Goal: Information Seeking & Learning: Learn about a topic

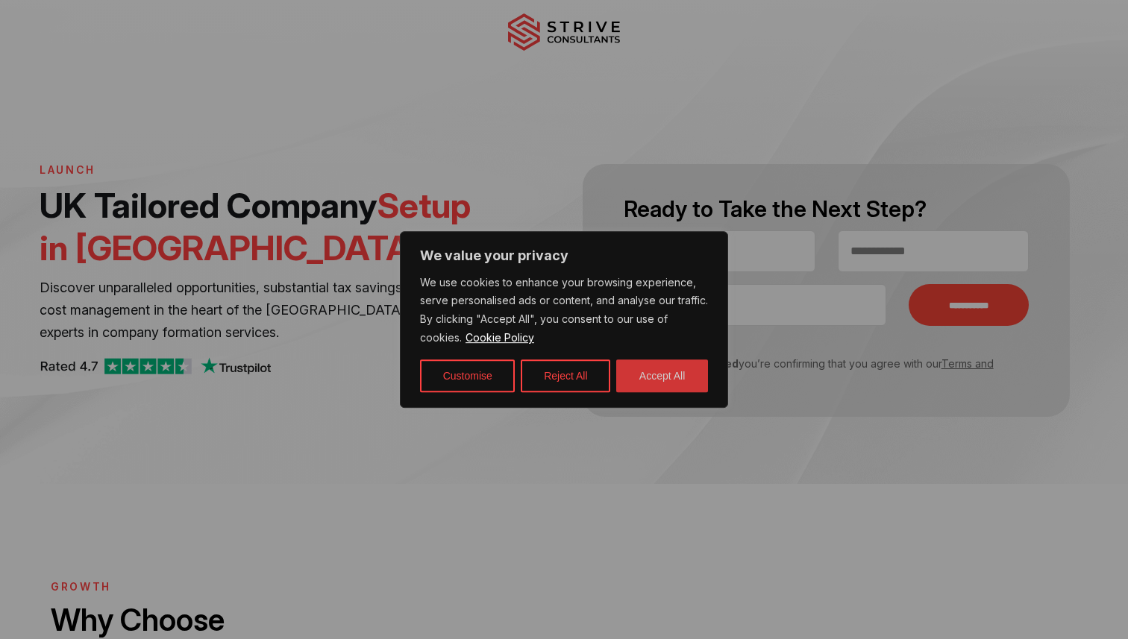
click at [652, 374] on button "Accept All" at bounding box center [662, 376] width 92 height 33
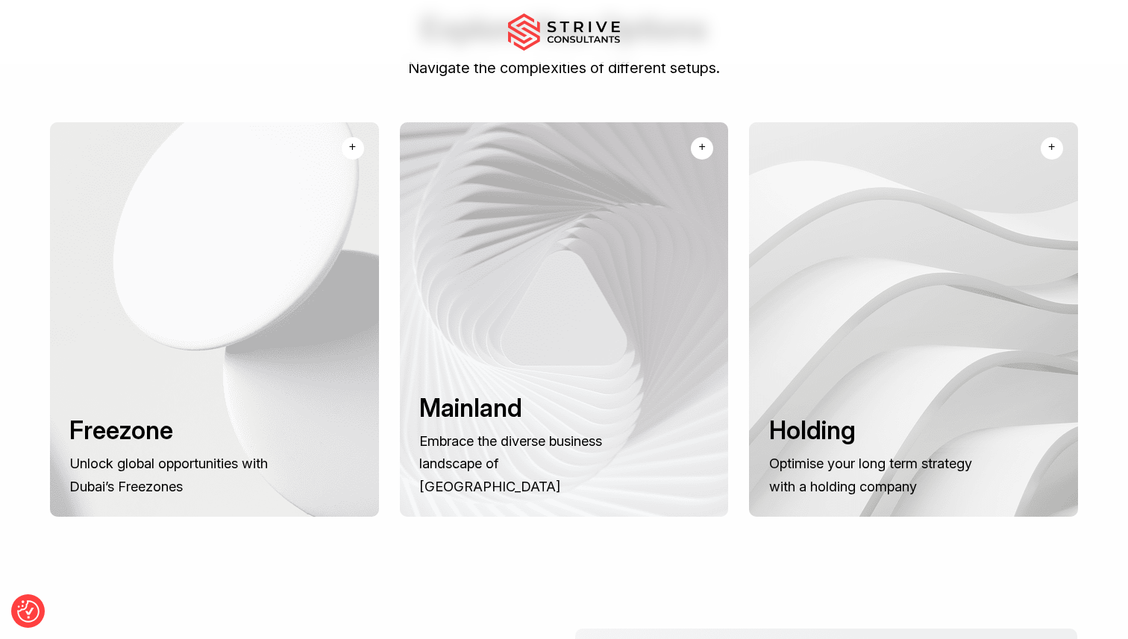
scroll to position [1140, 0]
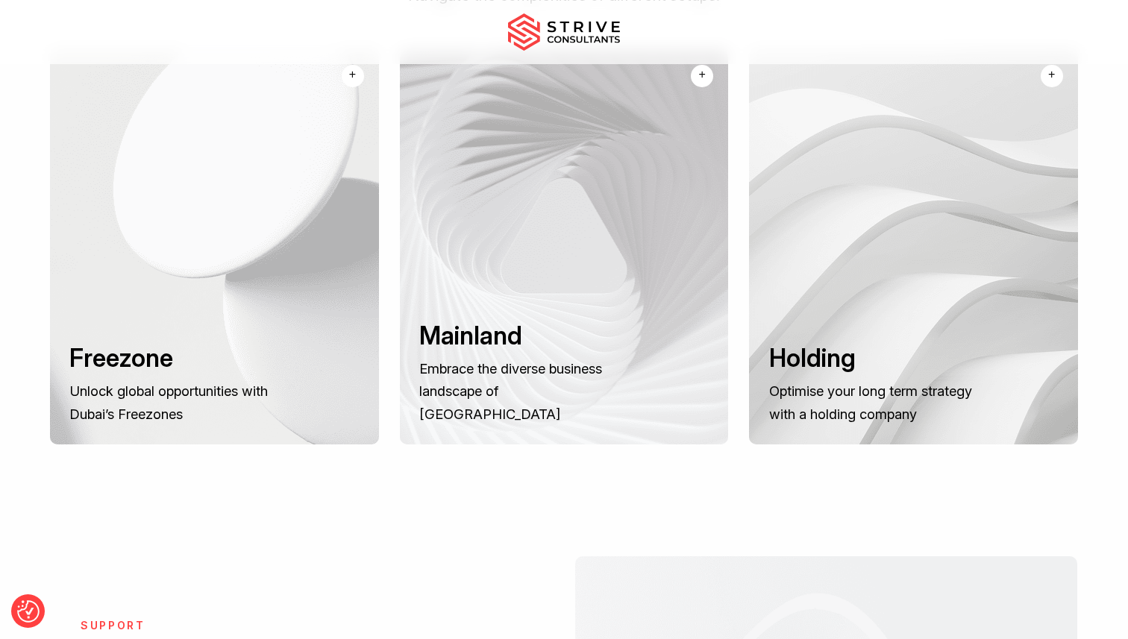
click at [215, 343] on h3 "Freezone" at bounding box center [173, 358] width 209 height 31
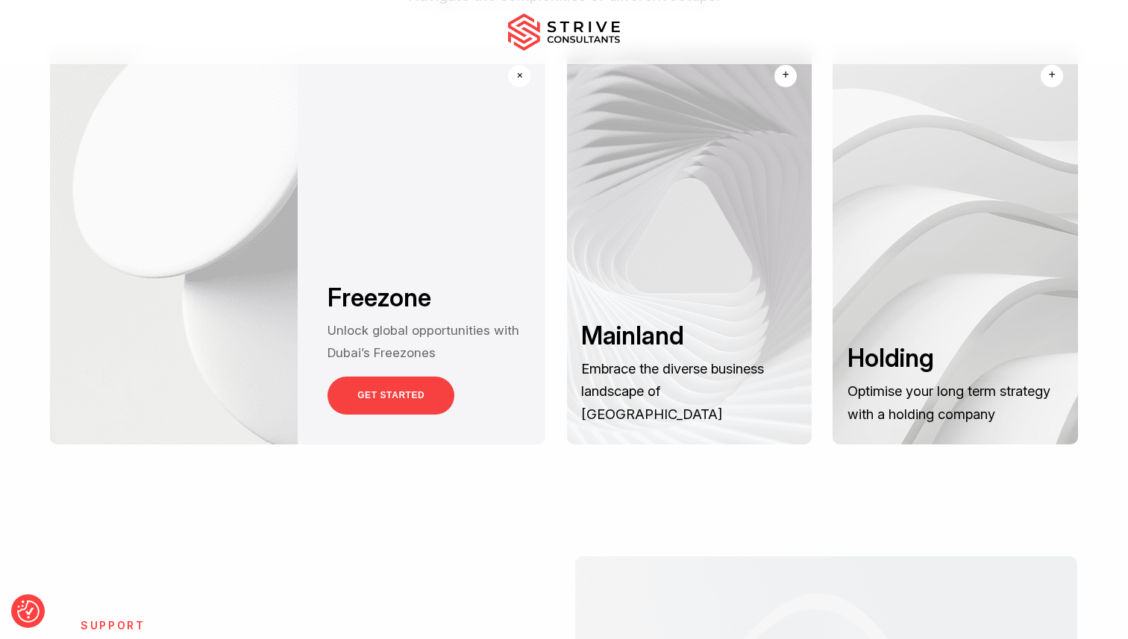
click at [933, 272] on div at bounding box center [954, 247] width 245 height 395
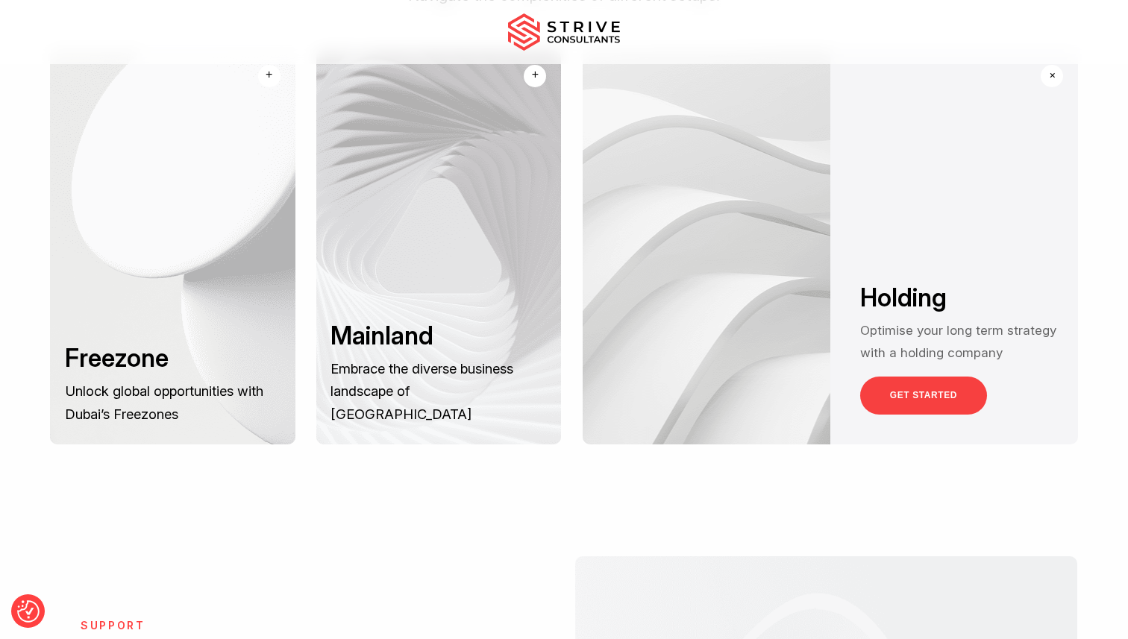
click at [213, 265] on p "Unlock global opportunities with Dubai’s Freezones" at bounding box center [251, 310] width 98 height 90
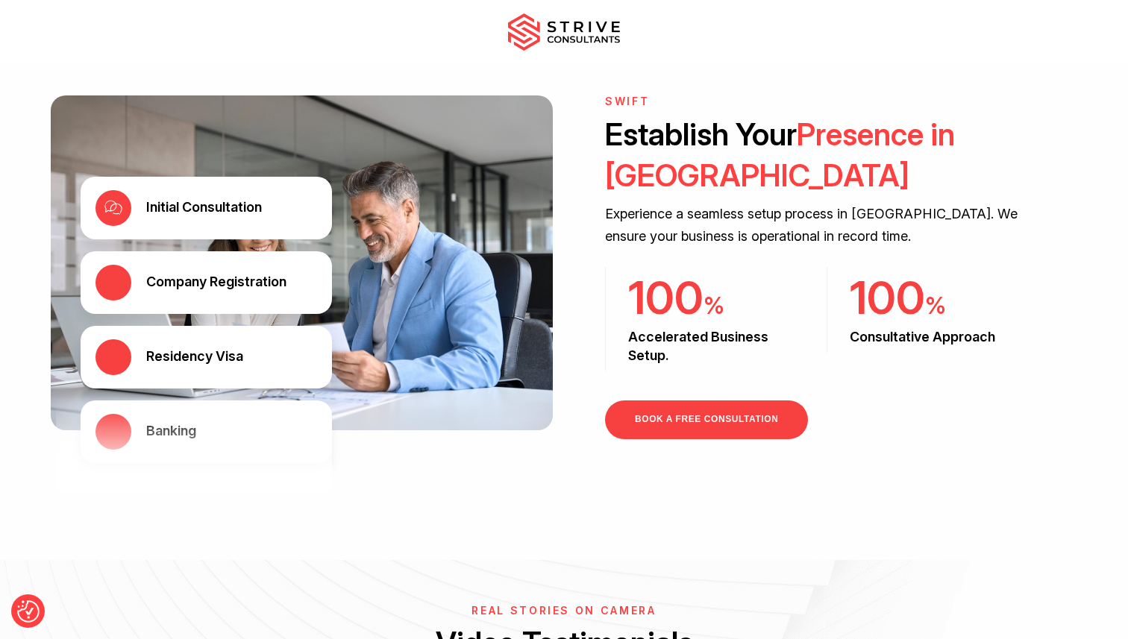
scroll to position [2247, 0]
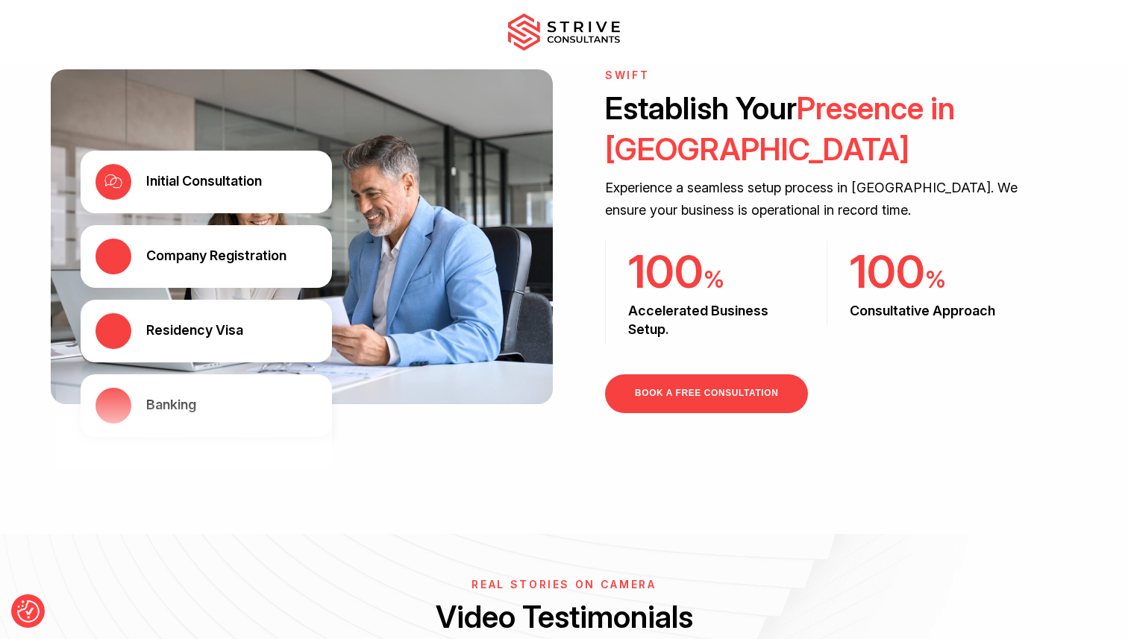
click at [230, 72] on div "Initial Consultation Company Registration Residency Visa Banking" at bounding box center [302, 253] width 502 height 368
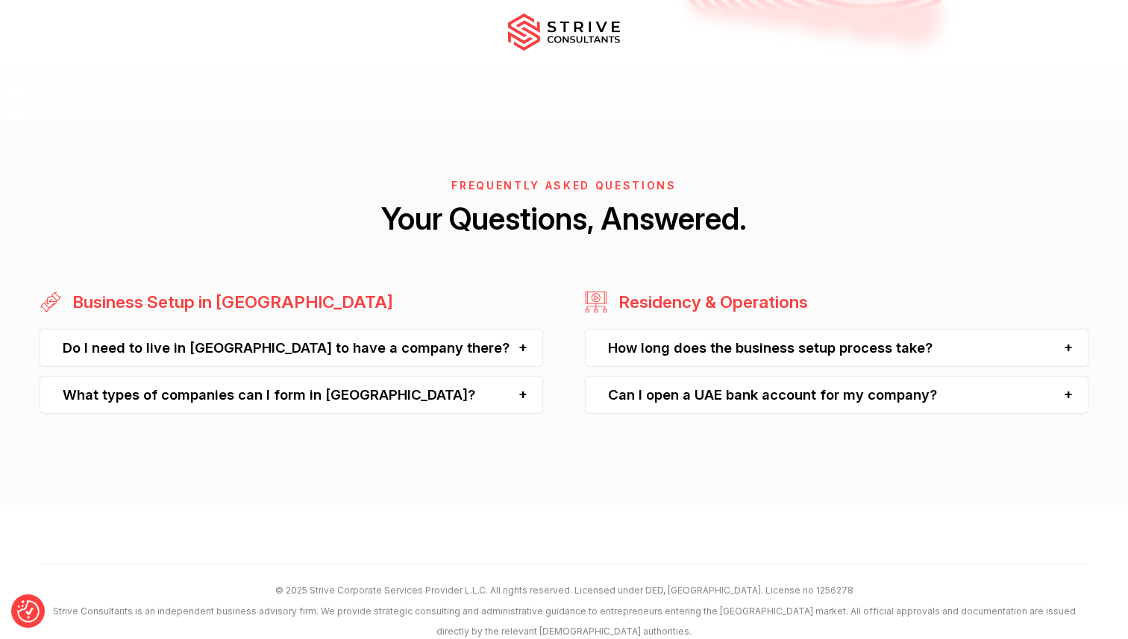
scroll to position [3726, 0]
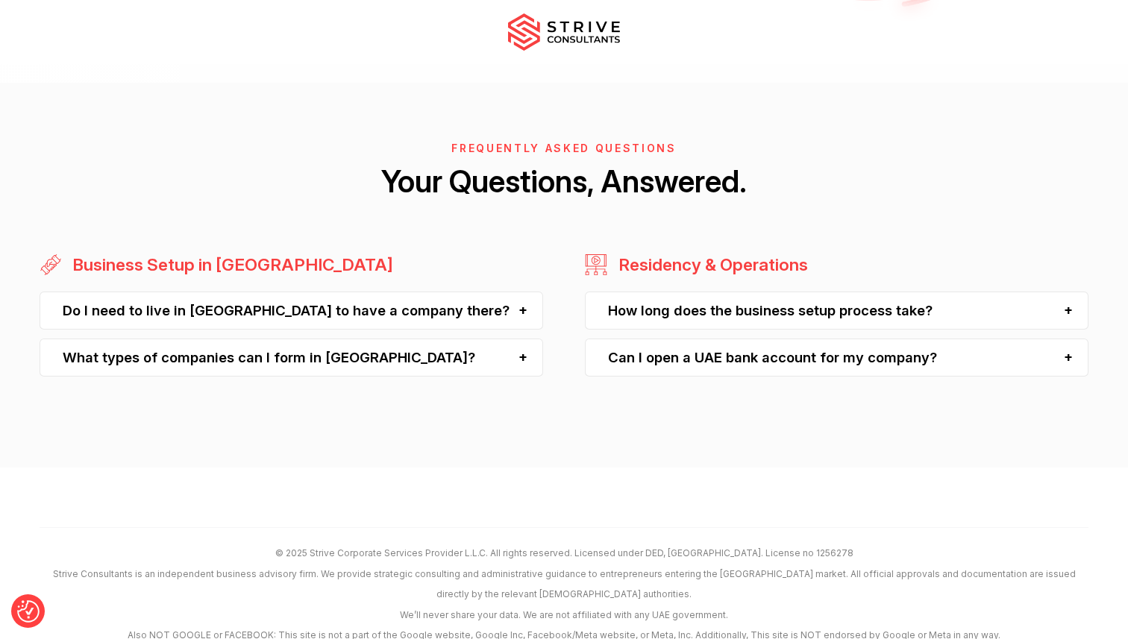
click at [404, 292] on div "Do I need to live in Dubai to have a company there?" at bounding box center [291, 311] width 503 height 38
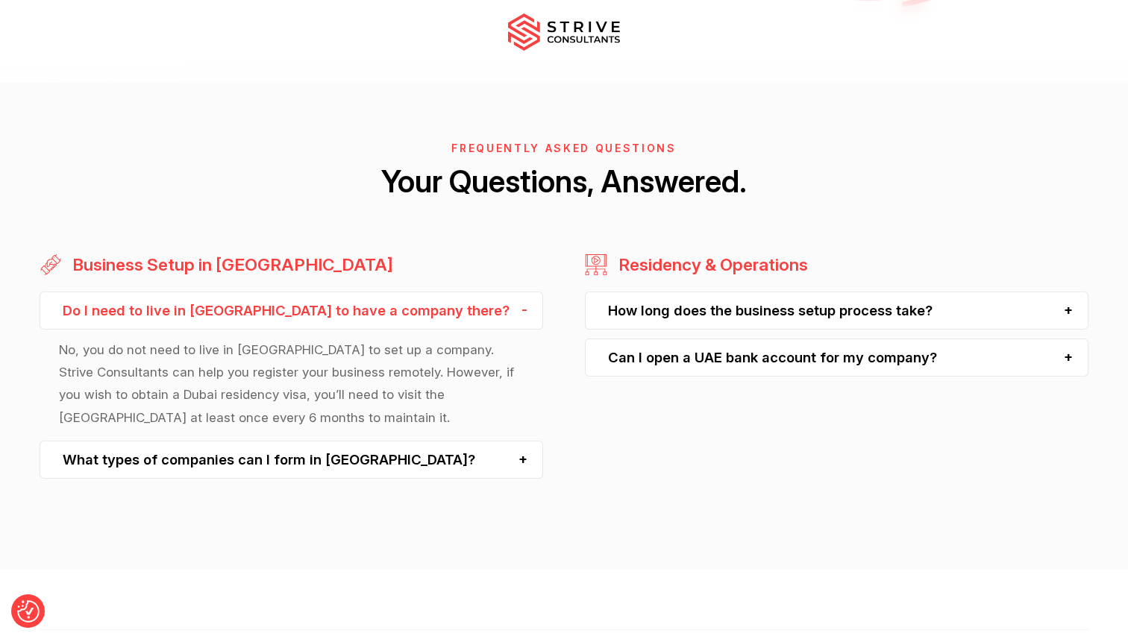
click at [395, 441] on div "What types of companies can I form in Dubai?" at bounding box center [291, 460] width 503 height 38
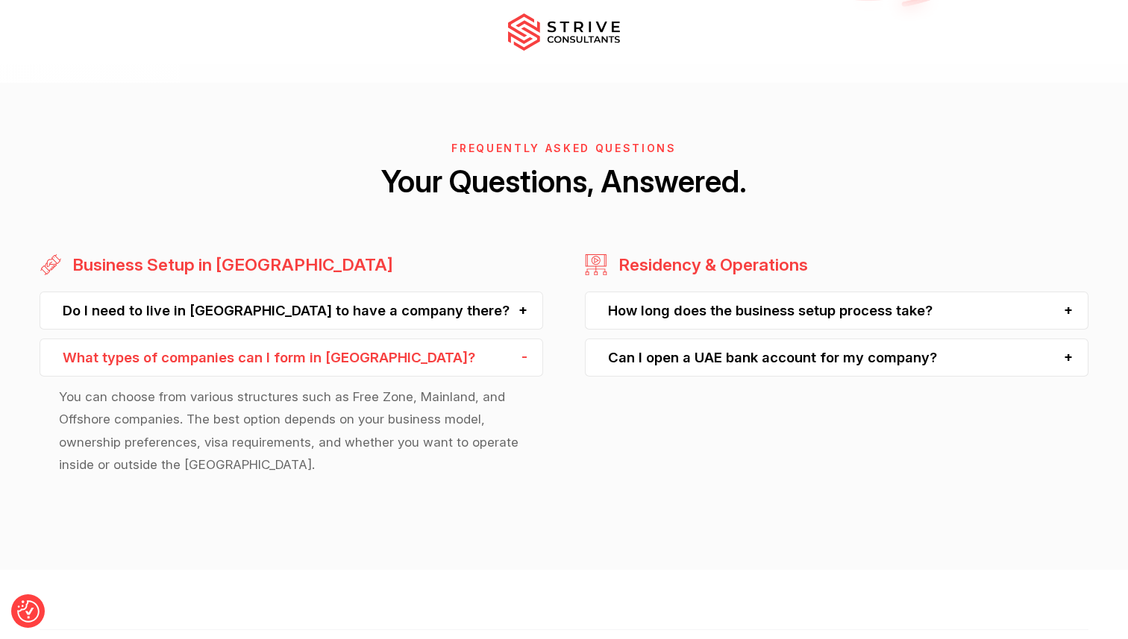
click at [720, 339] on div "Can I open a UAE bank account for my company?" at bounding box center [836, 358] width 503 height 38
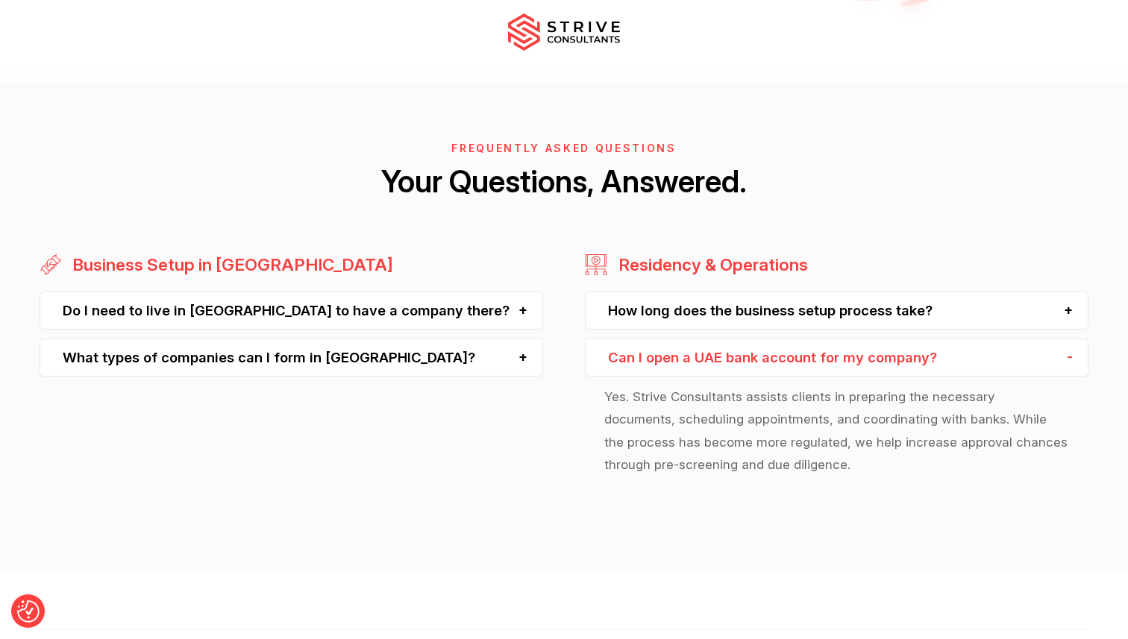
click at [720, 292] on div "How long does the business setup process take?" at bounding box center [836, 311] width 503 height 38
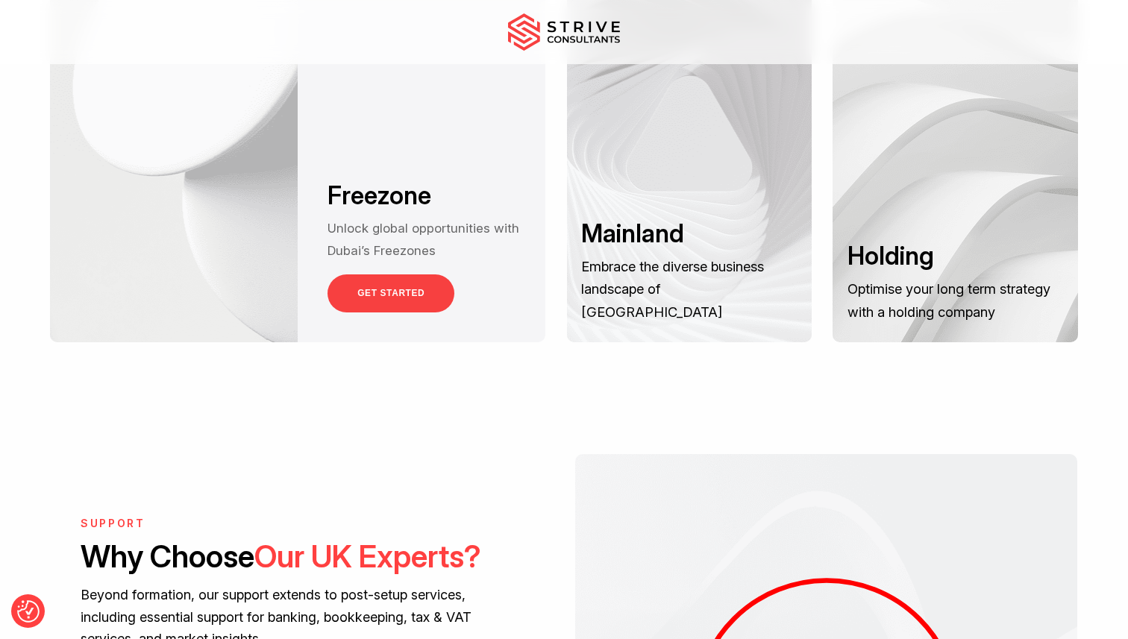
scroll to position [1138, 0]
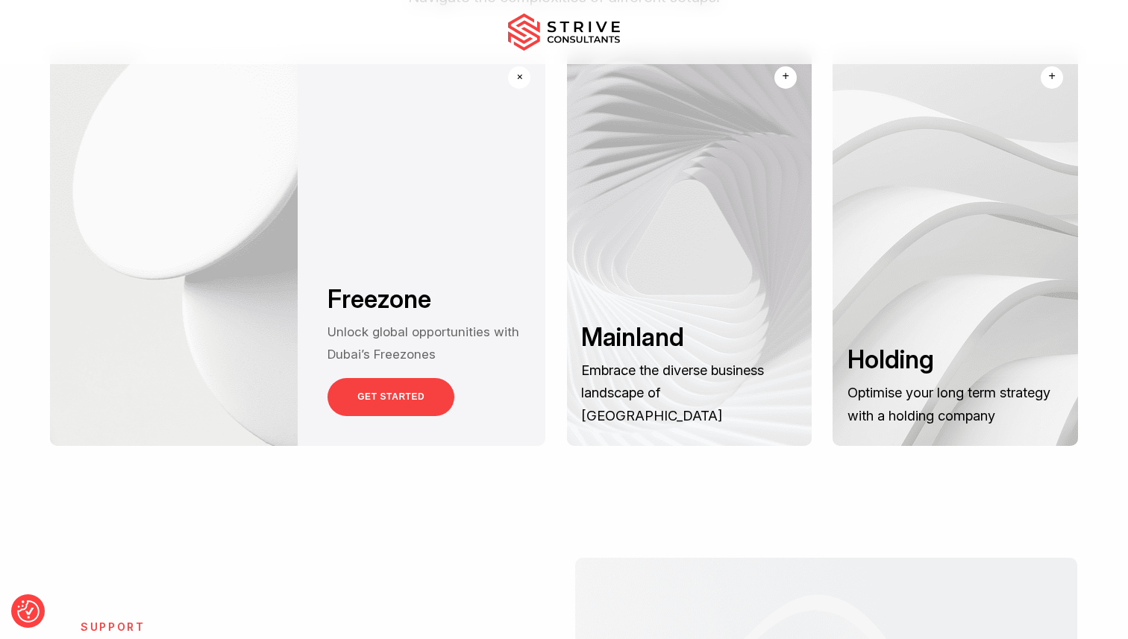
click at [377, 378] on link "GET STARTED" at bounding box center [390, 397] width 127 height 38
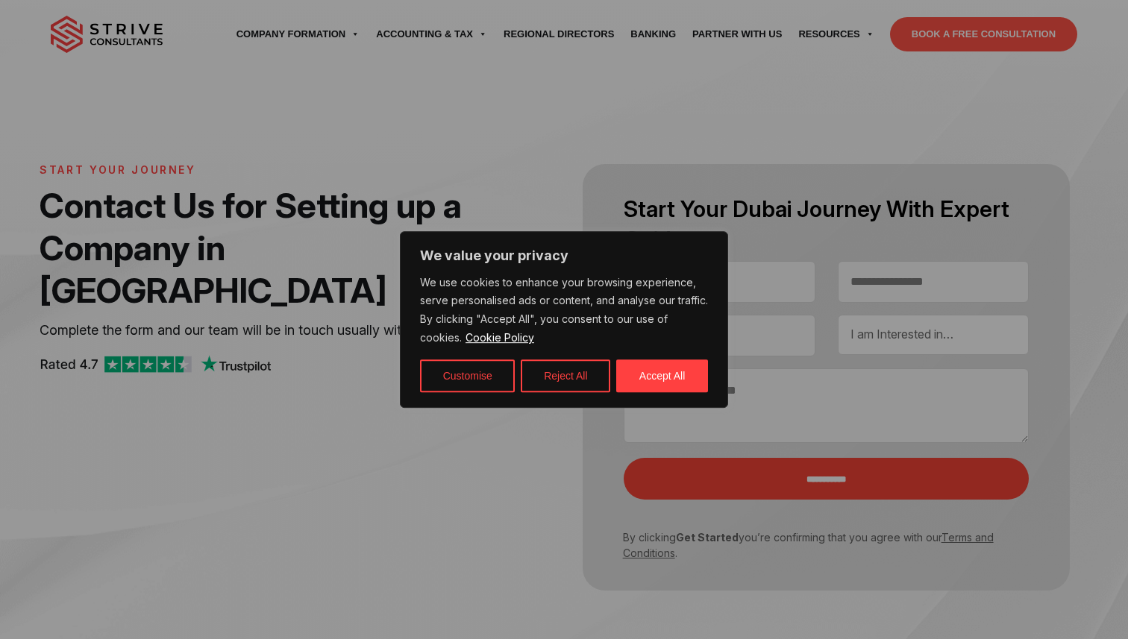
select select "Contact form"
click at [659, 383] on button "Accept All" at bounding box center [662, 376] width 92 height 33
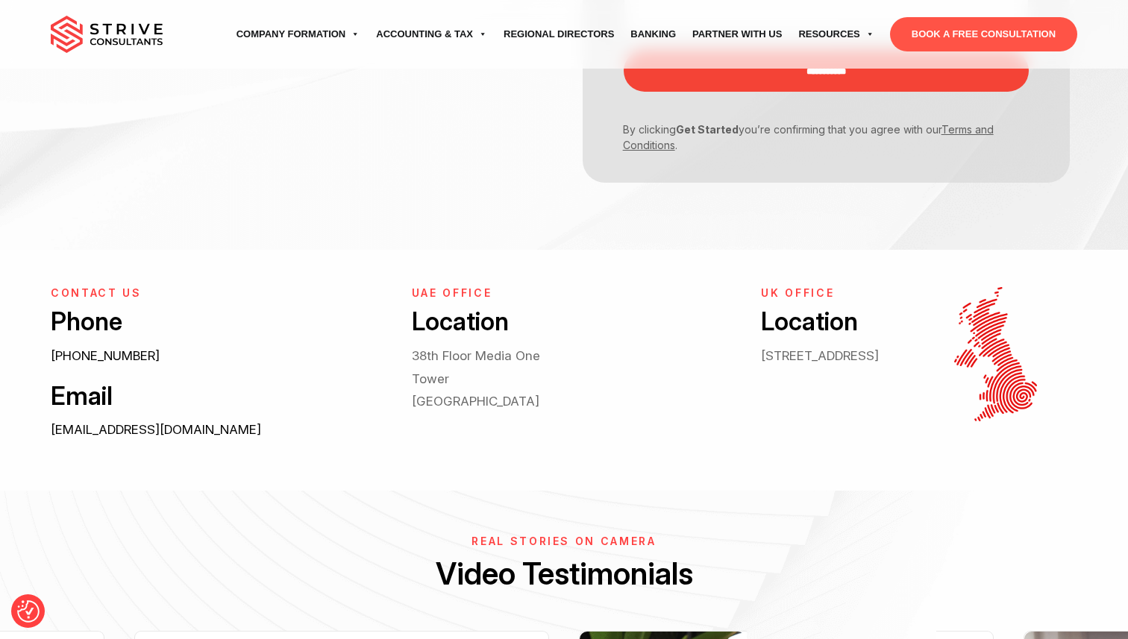
scroll to position [401, 0]
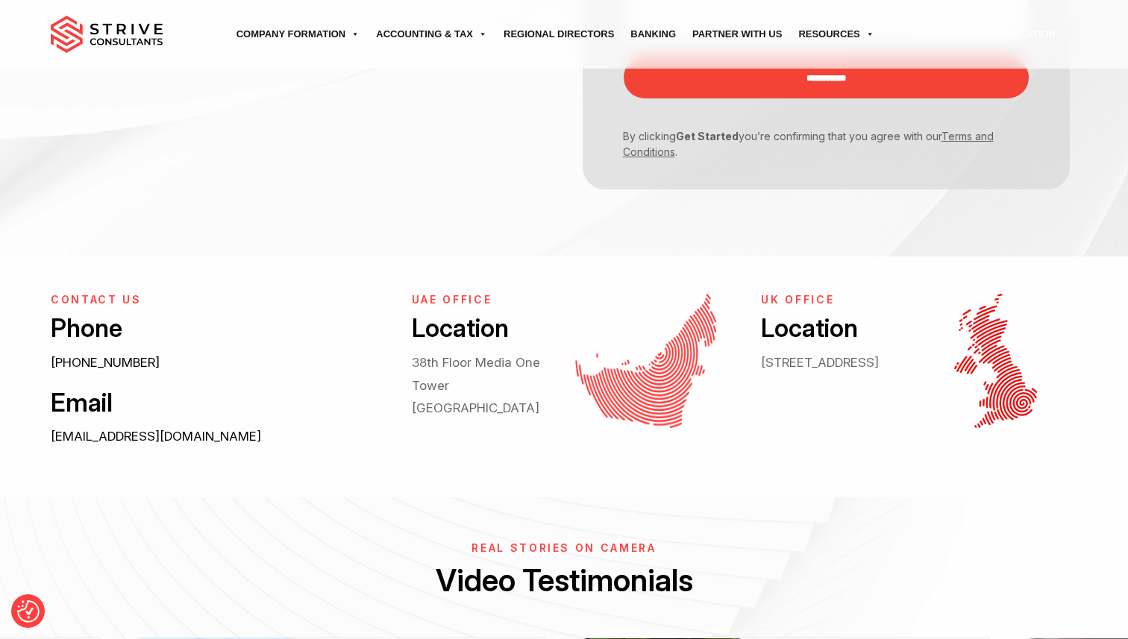
click at [947, 38] on link "BOOK A FREE CONSULTATION" at bounding box center [983, 34] width 187 height 34
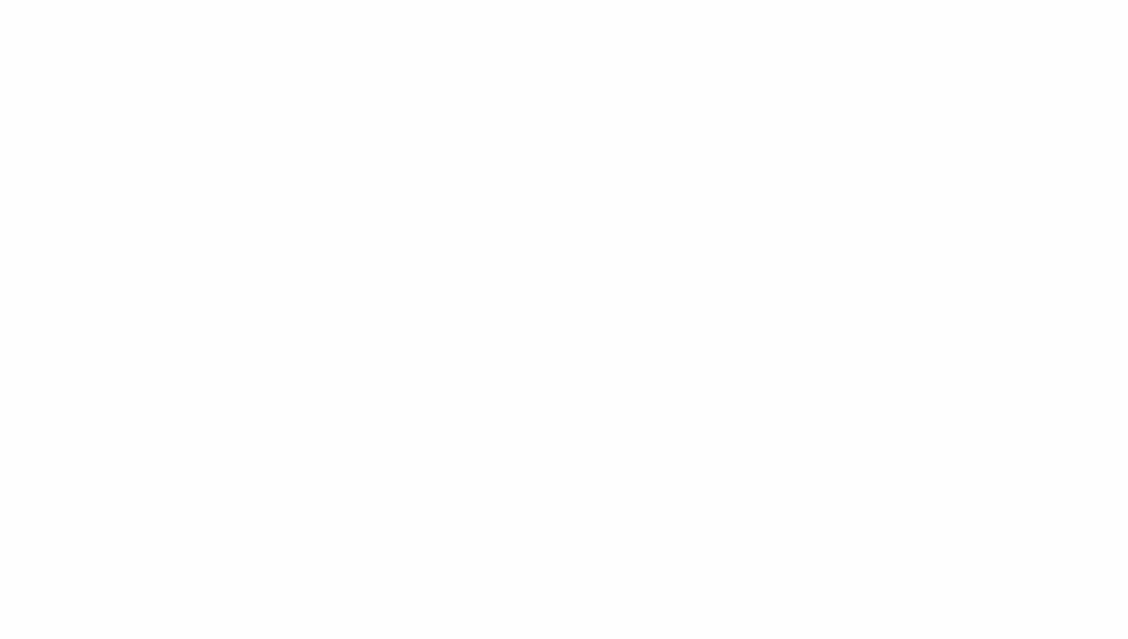
select select "Contact form"
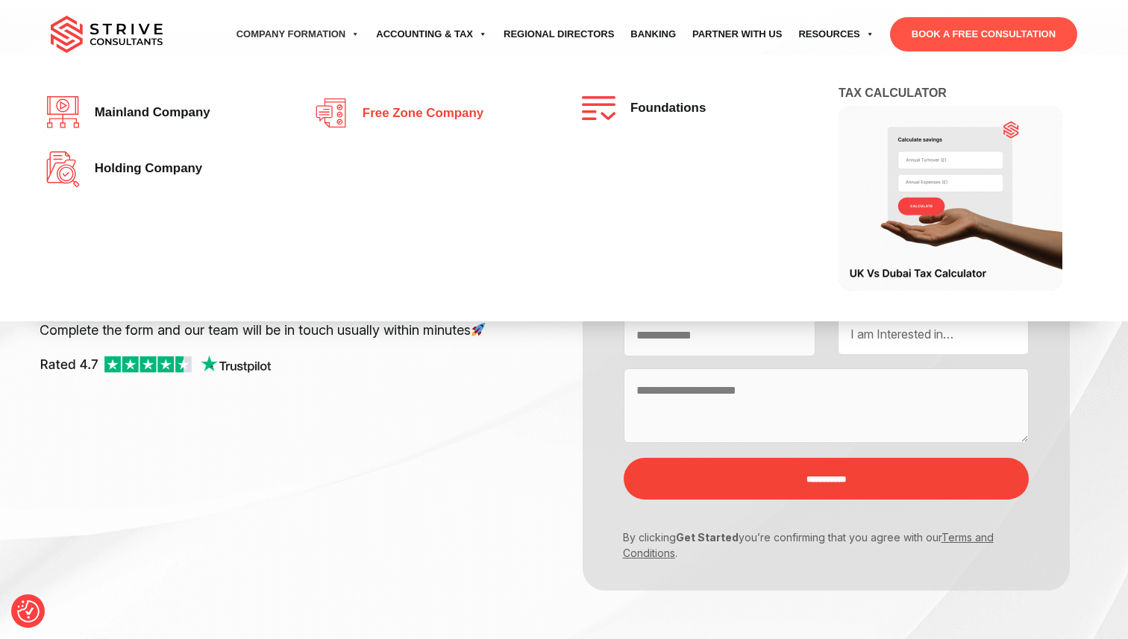
click at [388, 118] on span "Free zone company" at bounding box center [419, 114] width 128 height 14
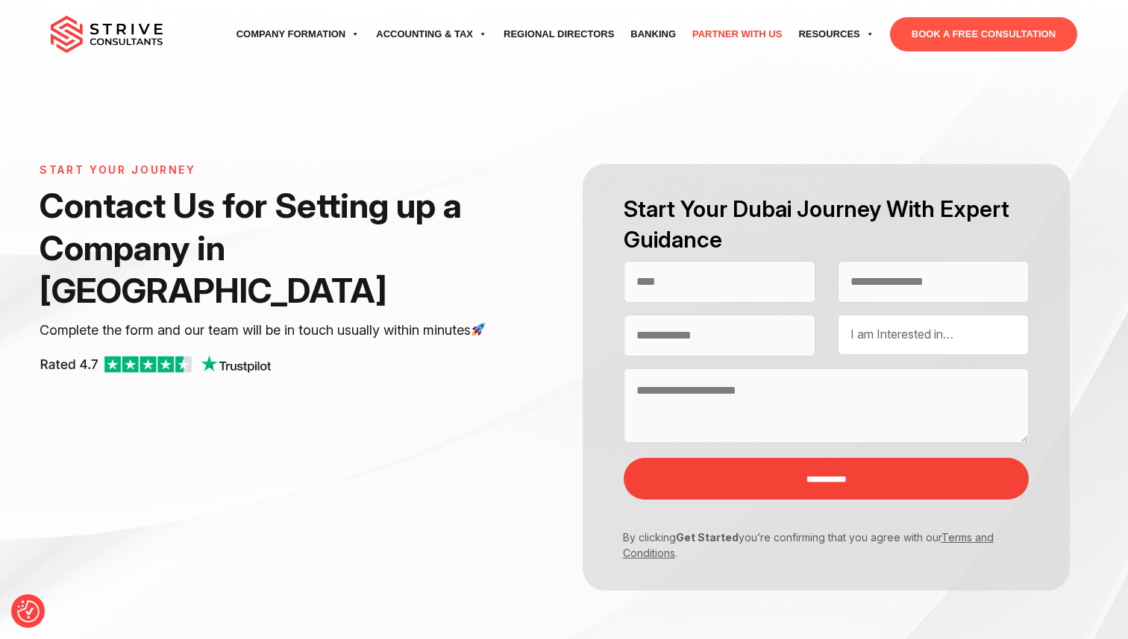
click at [758, 37] on link "Partner with Us" at bounding box center [737, 34] width 106 height 42
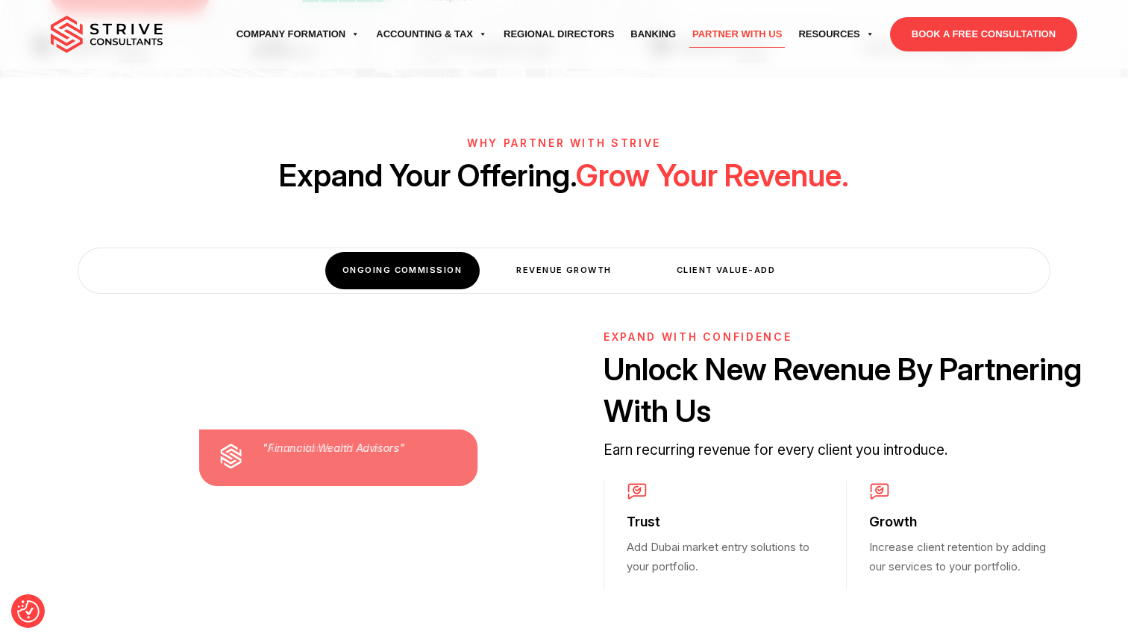
scroll to position [260, 0]
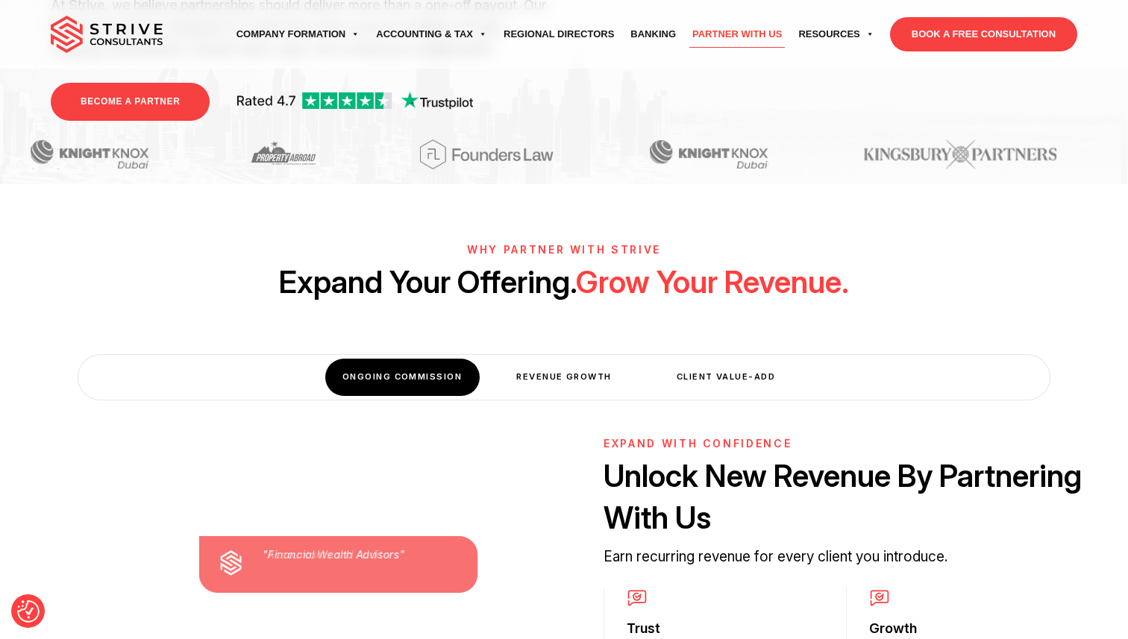
click at [588, 377] on div "Revenue Growth" at bounding box center [564, 377] width 154 height 37
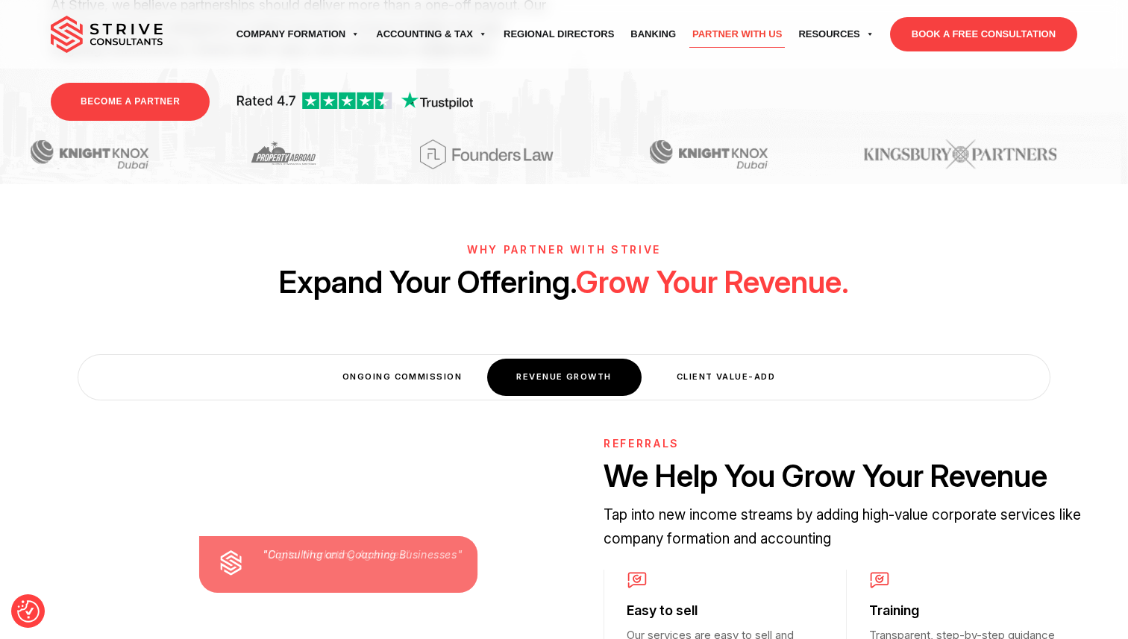
click at [718, 382] on div "Client Value-Add" at bounding box center [726, 377] width 154 height 37
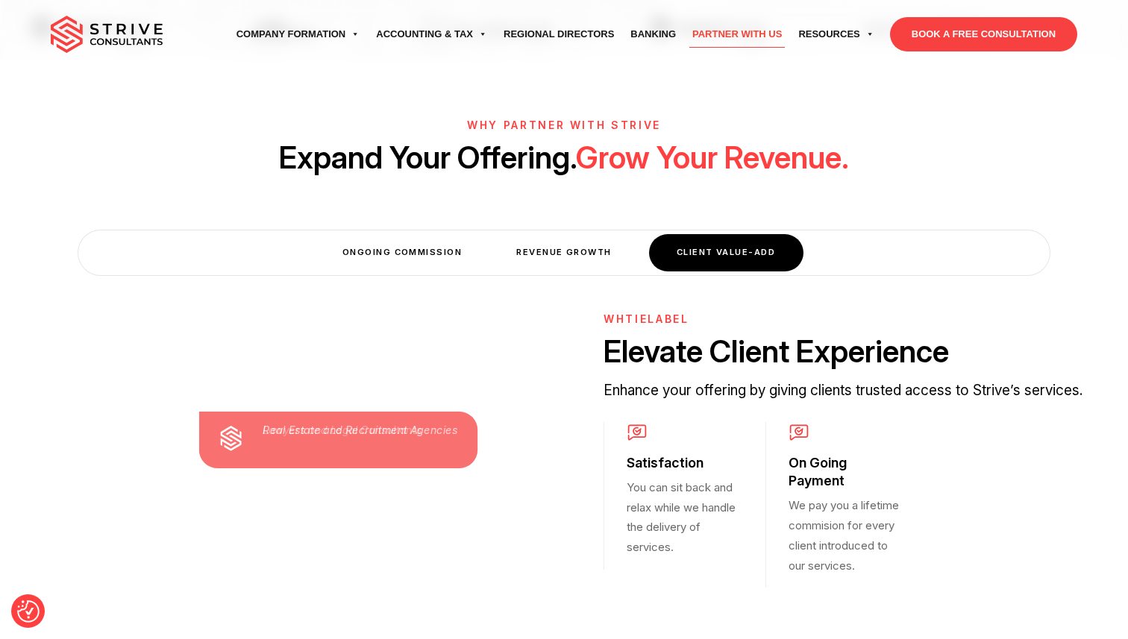
scroll to position [395, 0]
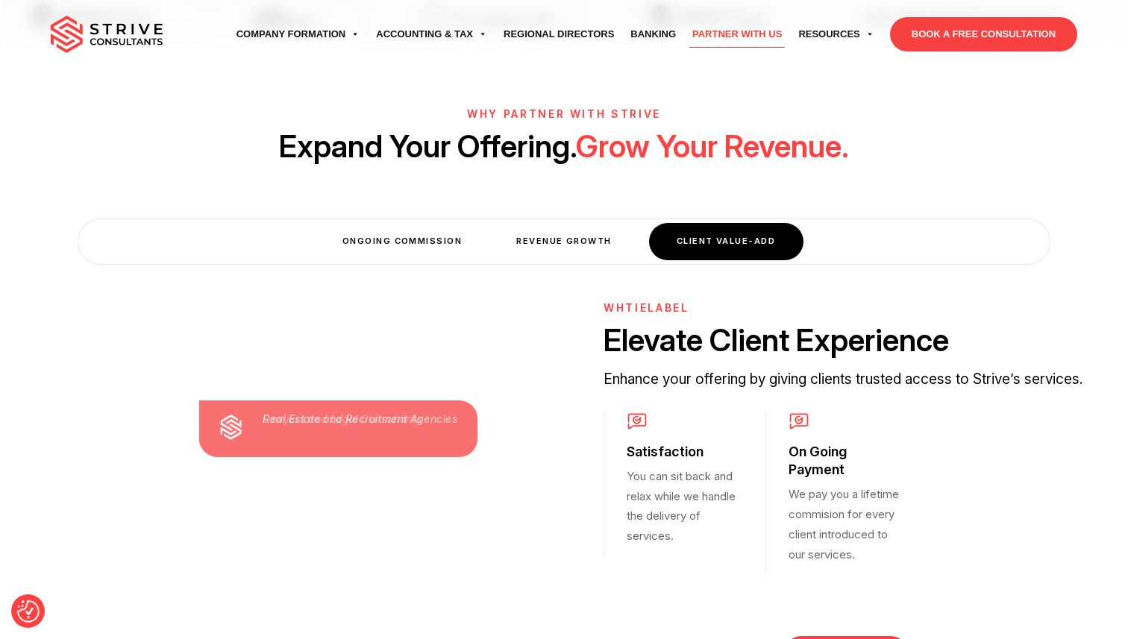
click at [593, 249] on div "Revenue Growth" at bounding box center [564, 241] width 154 height 37
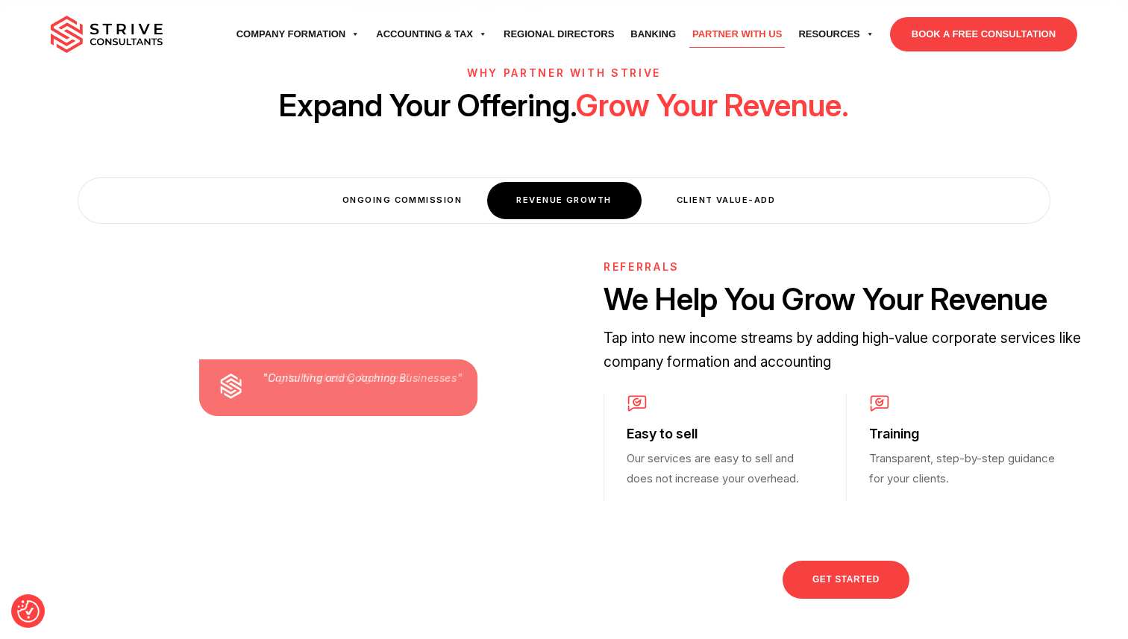
scroll to position [462, 0]
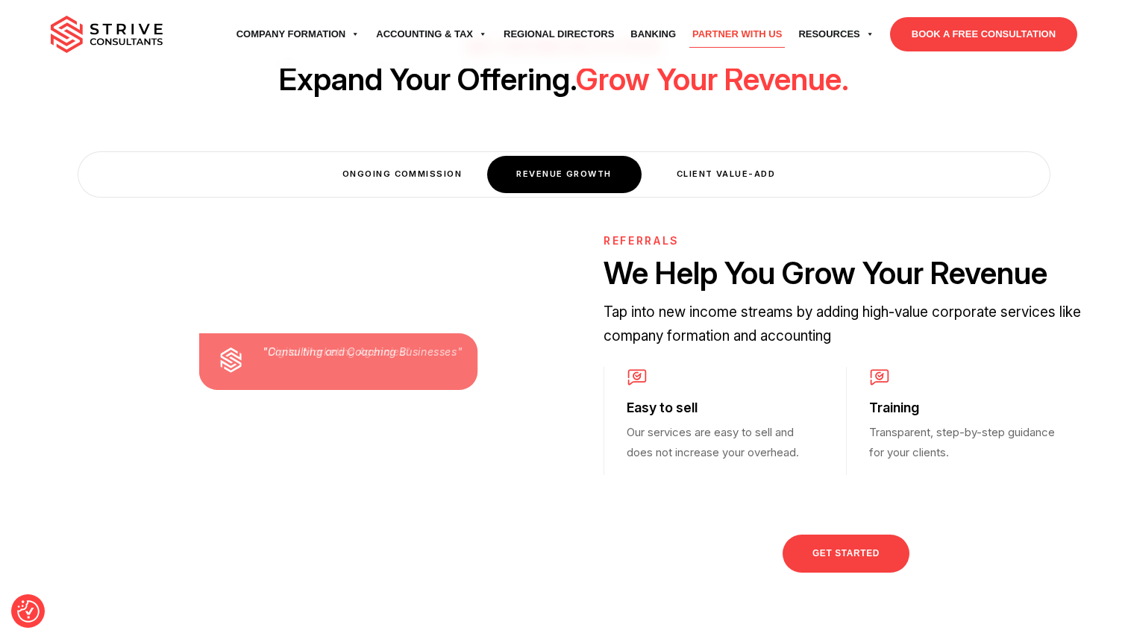
click at [688, 172] on div "Client Value-Add" at bounding box center [726, 174] width 154 height 37
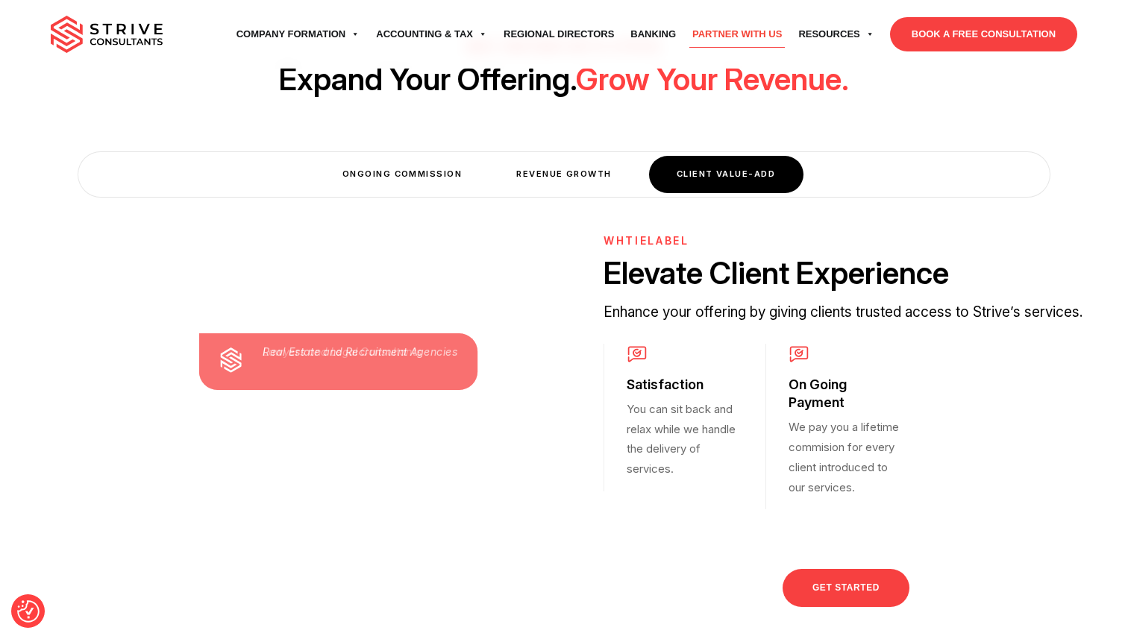
click at [452, 177] on div "Ongoing Commission" at bounding box center [402, 174] width 154 height 37
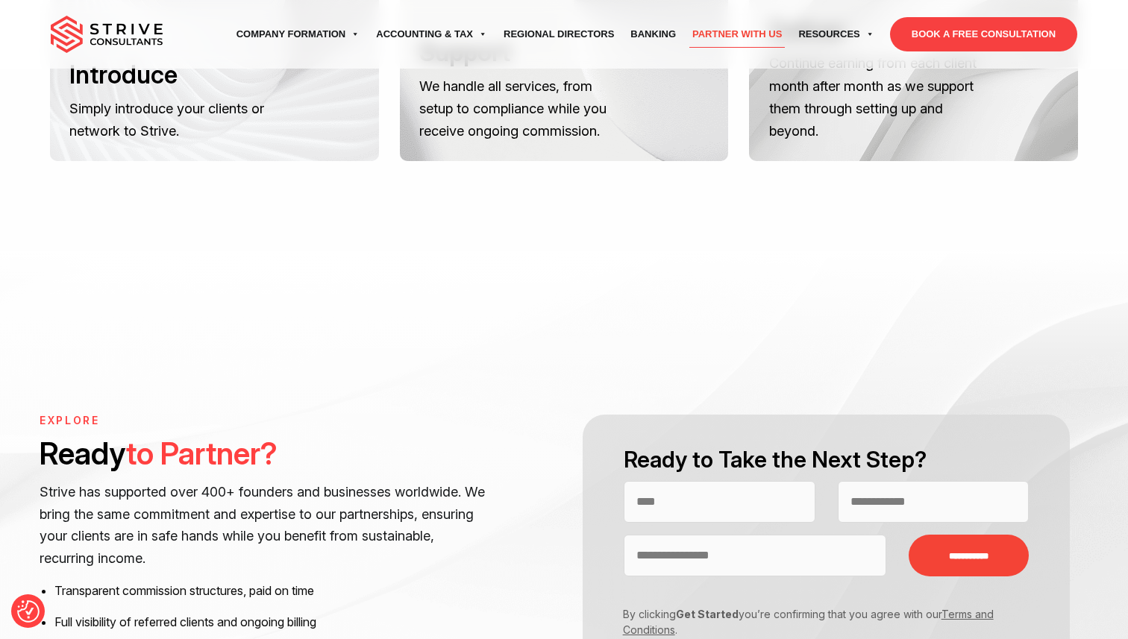
scroll to position [1317, 0]
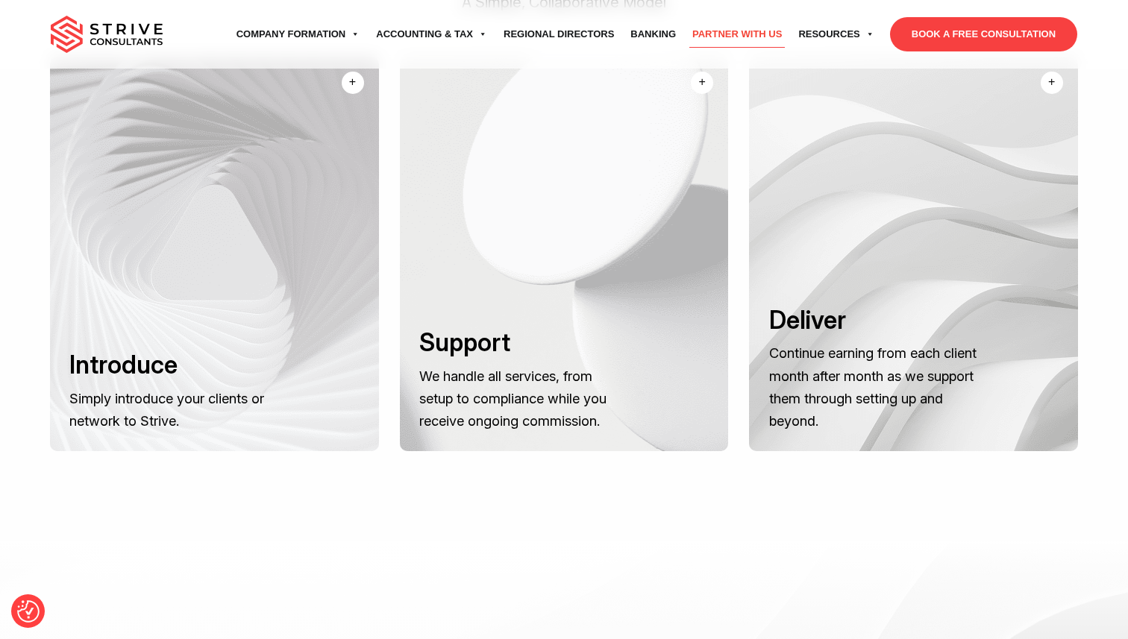
click at [227, 265] on div at bounding box center [214, 254] width 329 height 395
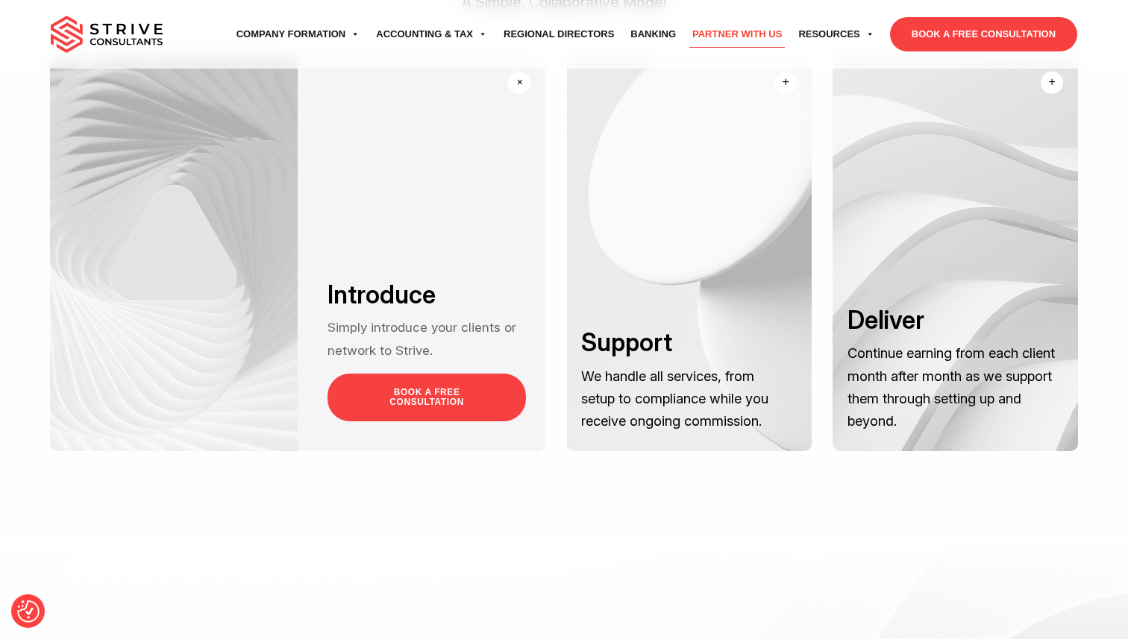
click at [210, 347] on div at bounding box center [174, 254] width 248 height 395
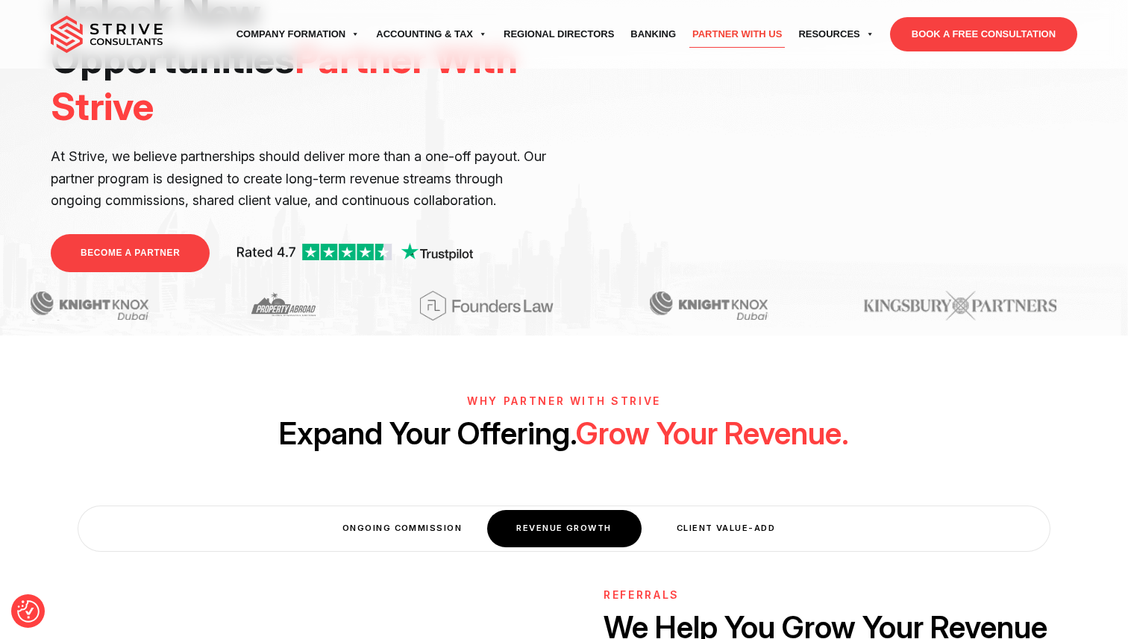
scroll to position [0, 0]
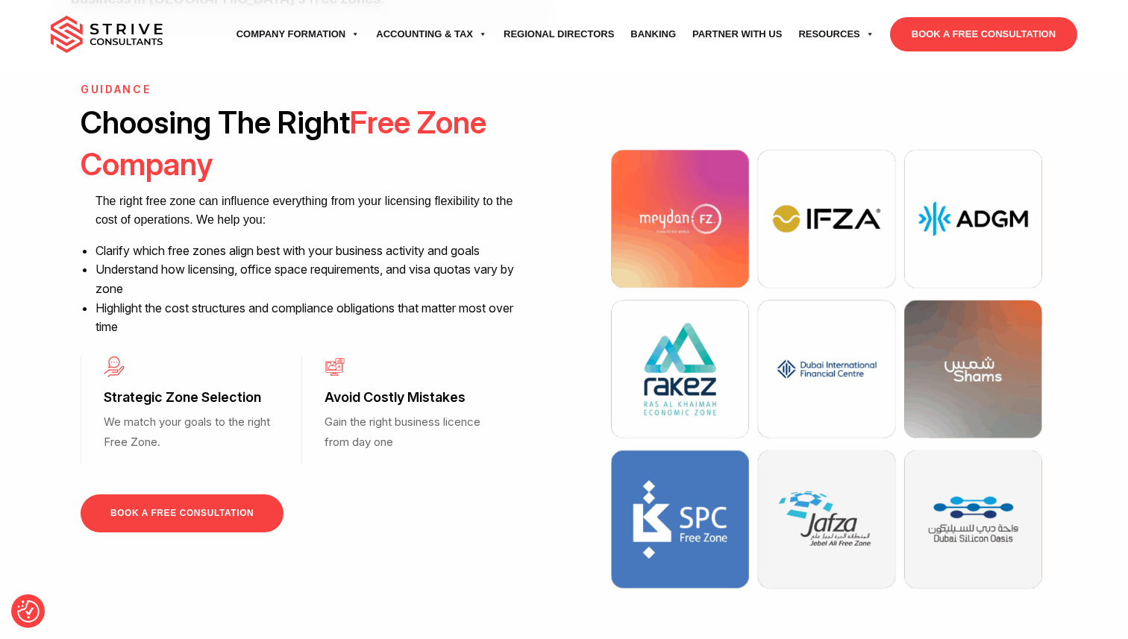
scroll to position [1111, 0]
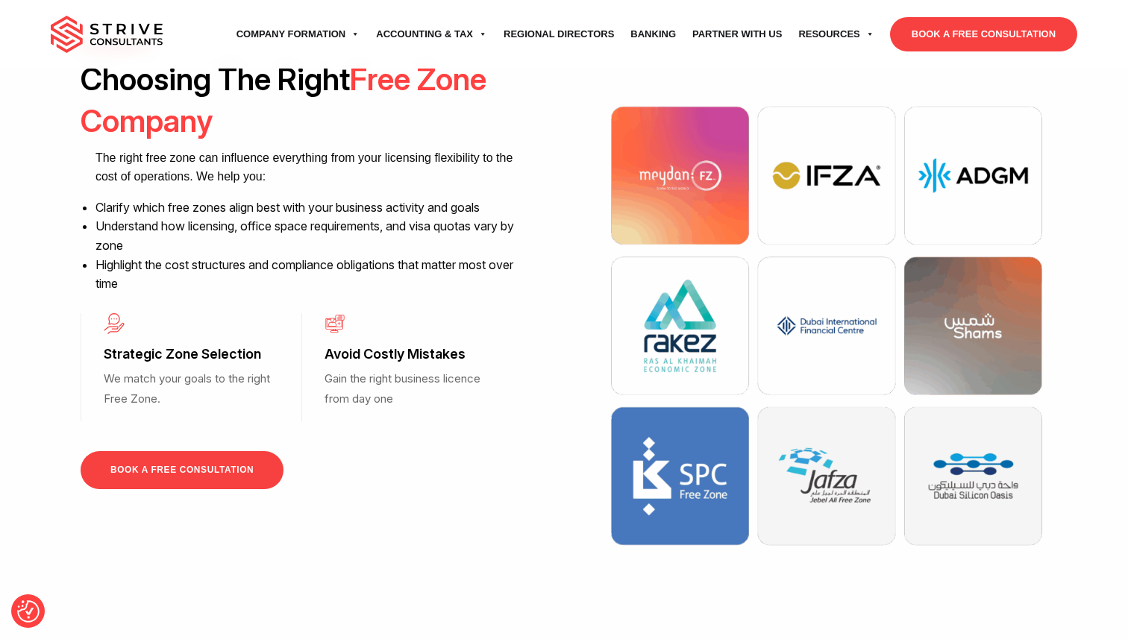
click at [686, 457] on img at bounding box center [827, 326] width 448 height 448
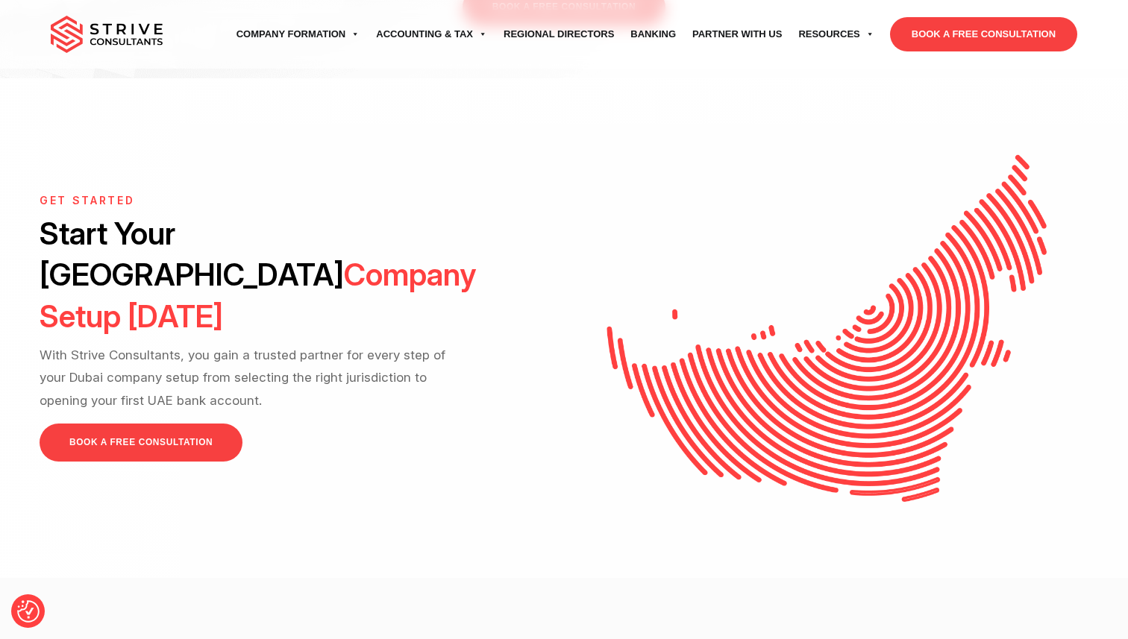
scroll to position [3316, 0]
